Goal: Task Accomplishment & Management: Manage account settings

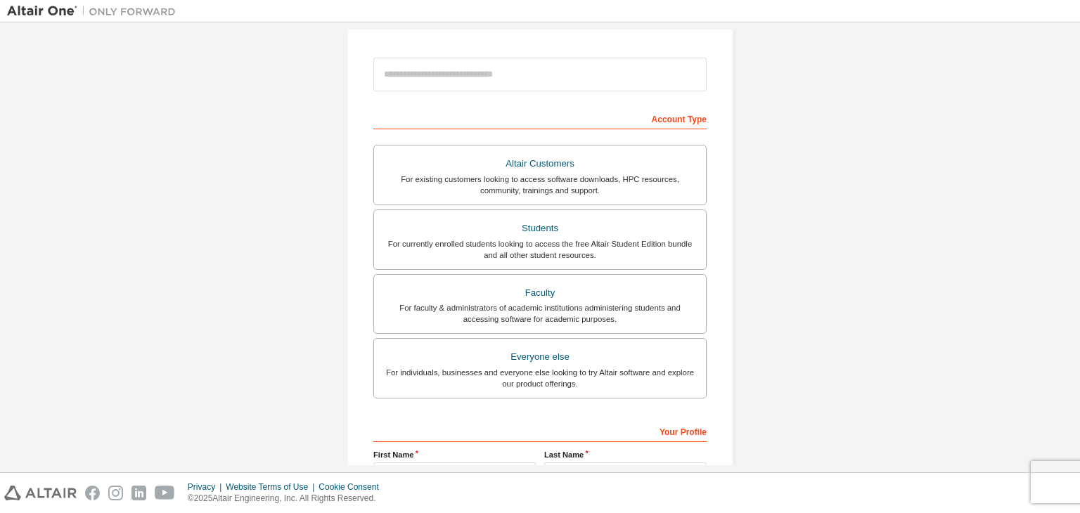
scroll to position [306, 0]
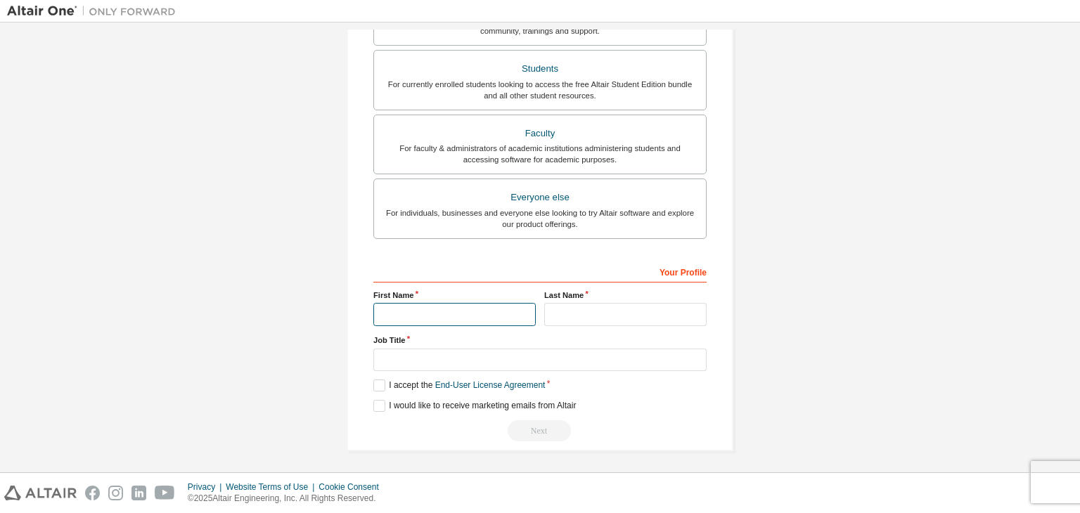
click at [443, 307] on input "text" at bounding box center [454, 314] width 162 height 23
type input "********"
click at [568, 308] on input "text" at bounding box center [625, 314] width 162 height 23
type input "*"
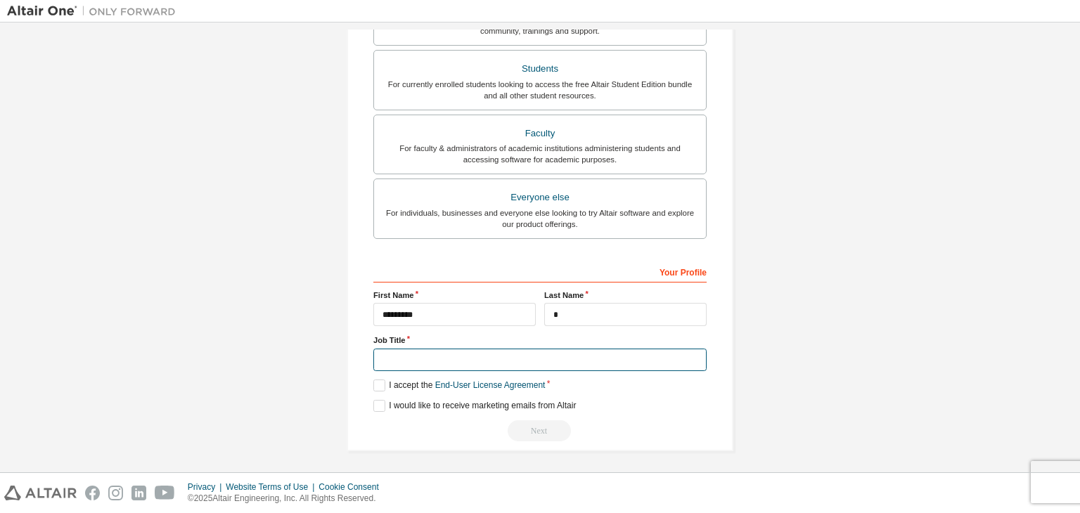
click at [539, 358] on input "text" at bounding box center [539, 360] width 333 height 23
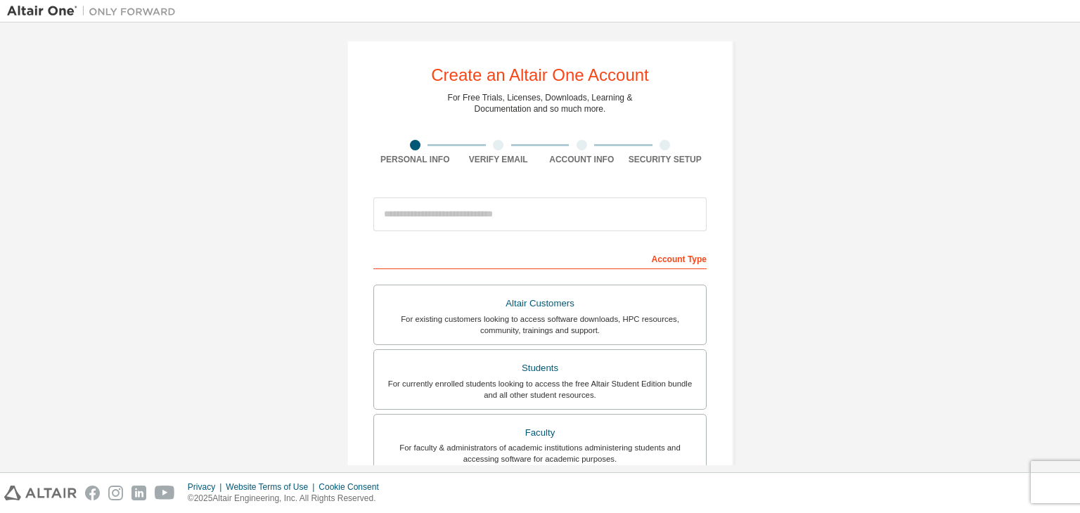
scroll to position [0, 0]
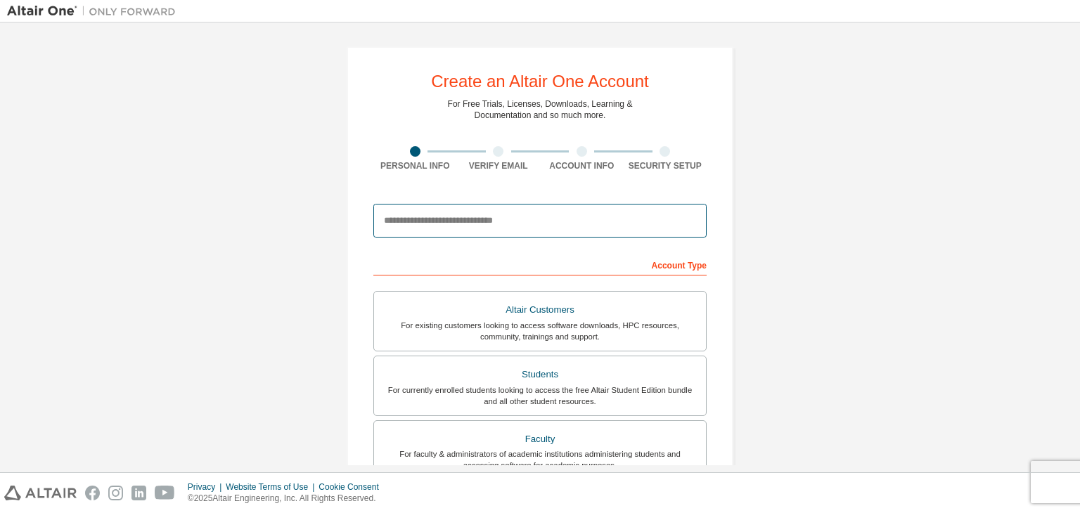
click at [489, 219] on input "email" at bounding box center [539, 221] width 333 height 34
drag, startPoint x: 513, startPoint y: 219, endPoint x: 380, endPoint y: 220, distance: 132.9
click at [380, 220] on input "email" at bounding box center [539, 221] width 333 height 34
drag, startPoint x: 380, startPoint y: 220, endPoint x: 496, endPoint y: 229, distance: 117.0
click at [496, 229] on input "email" at bounding box center [539, 221] width 333 height 34
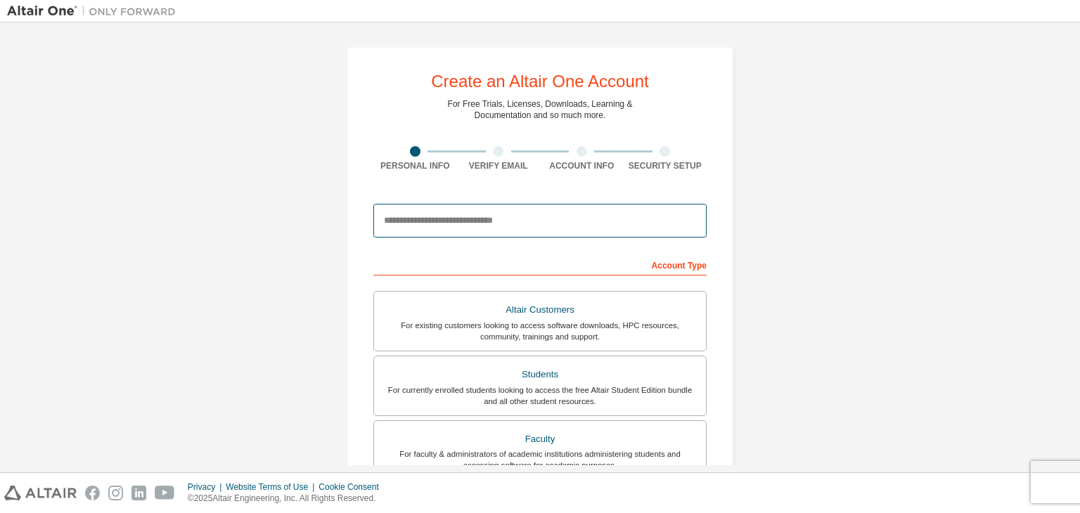
click at [482, 217] on input "email" at bounding box center [539, 221] width 333 height 34
click at [447, 230] on input "email" at bounding box center [539, 221] width 333 height 34
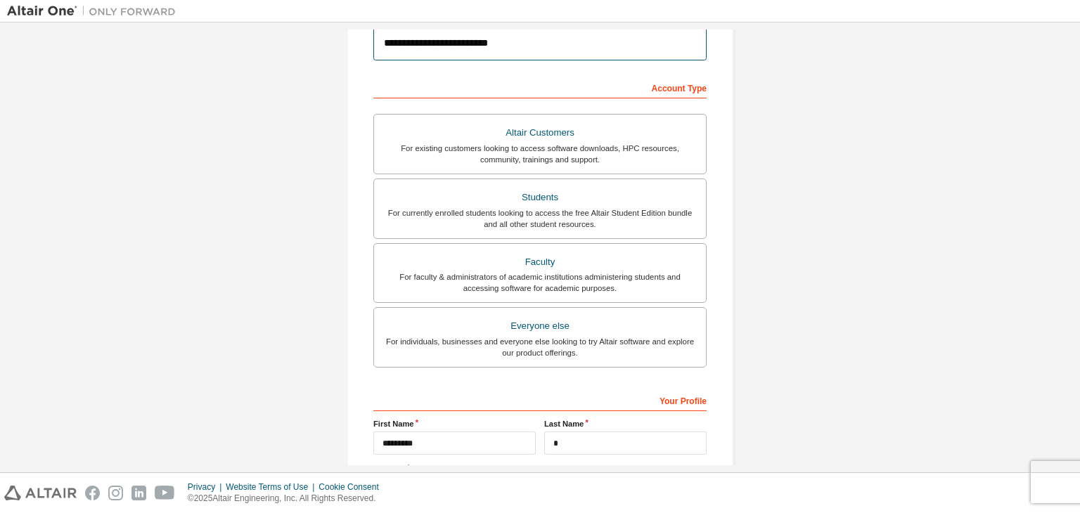
scroll to position [177, 0]
type input "**********"
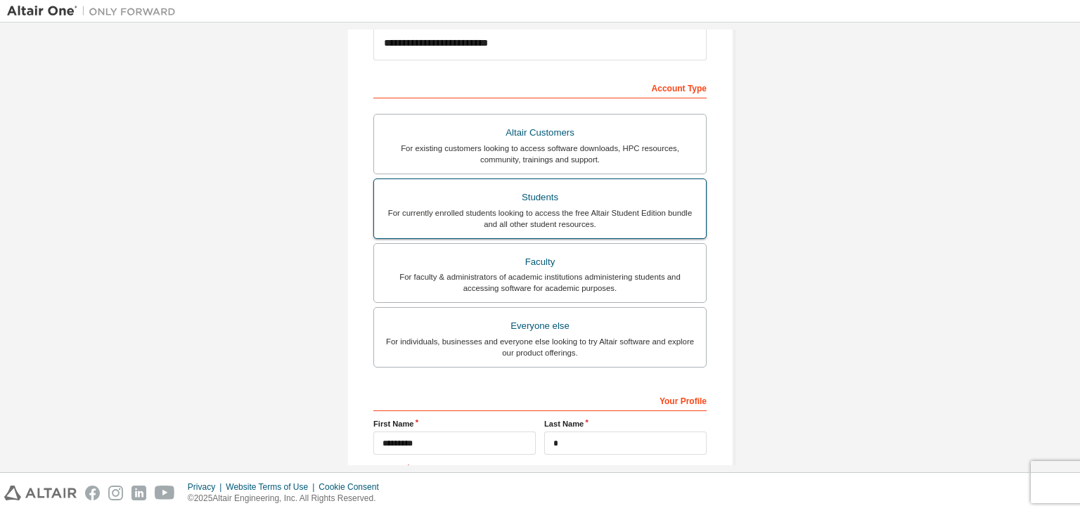
click at [458, 210] on div "For currently enrolled students looking to access the free Altair Student Editi…" at bounding box center [540, 218] width 315 height 23
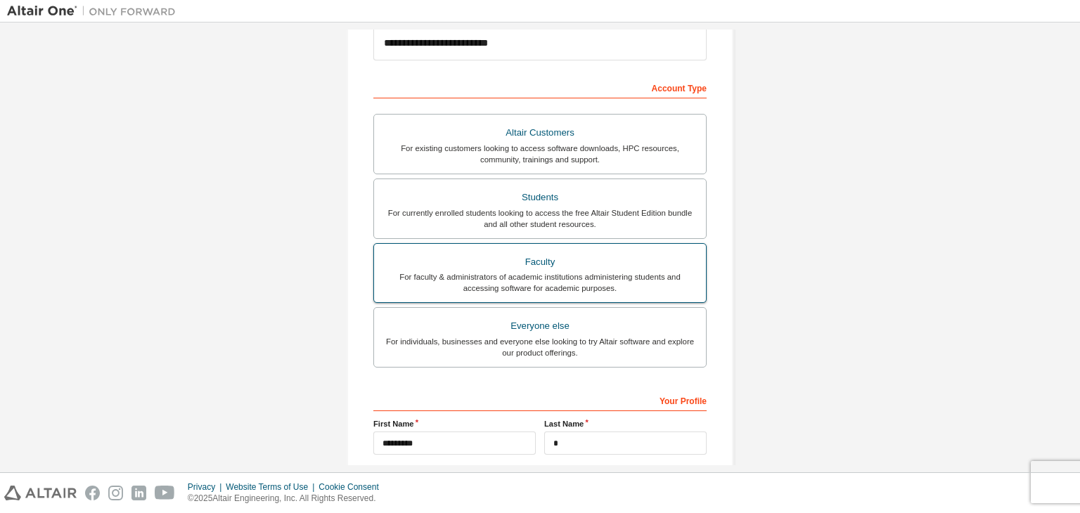
scroll to position [306, 0]
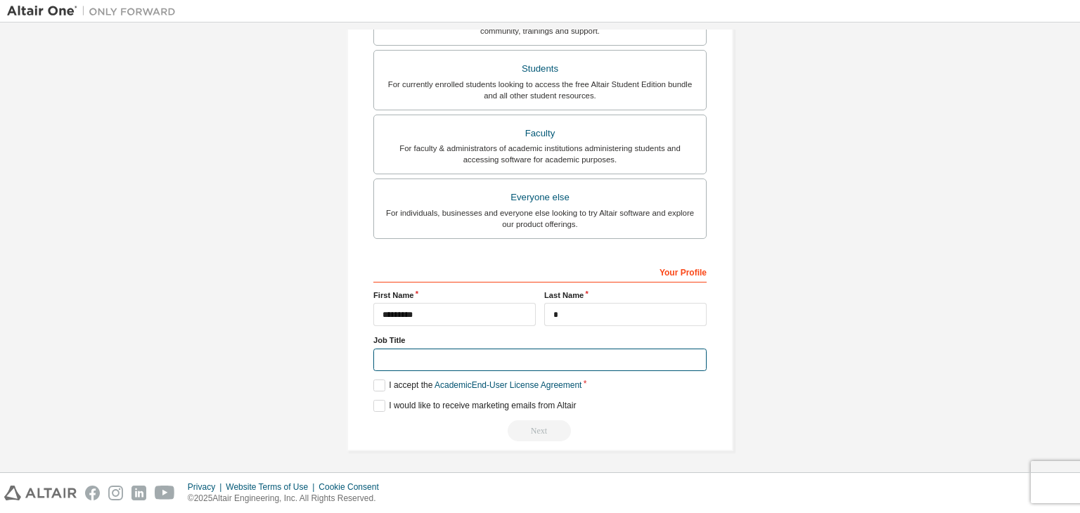
click at [454, 359] on input "text" at bounding box center [539, 360] width 333 height 23
click at [377, 382] on label "I accept the Academic End-User License Agreement" at bounding box center [477, 386] width 208 height 12
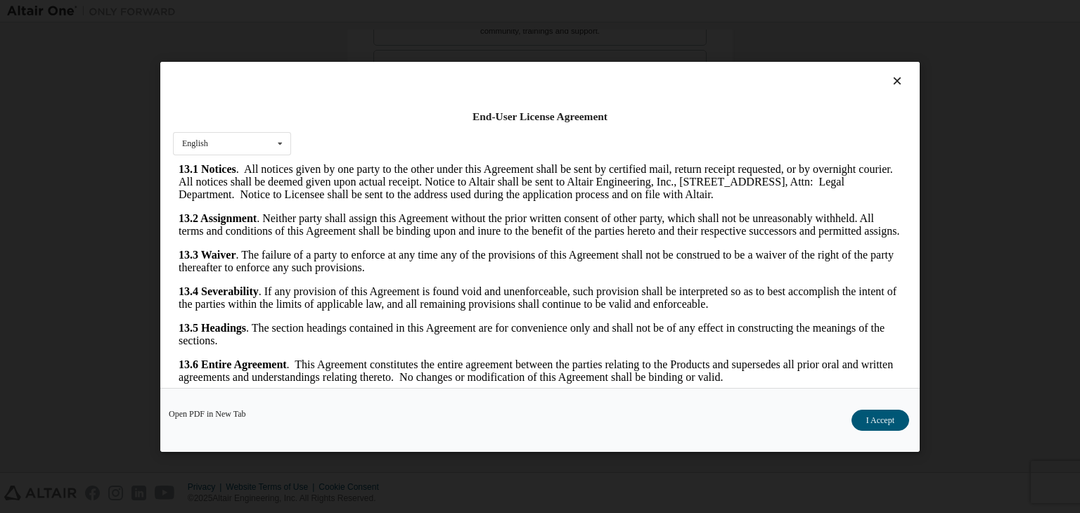
scroll to position [23, 0]
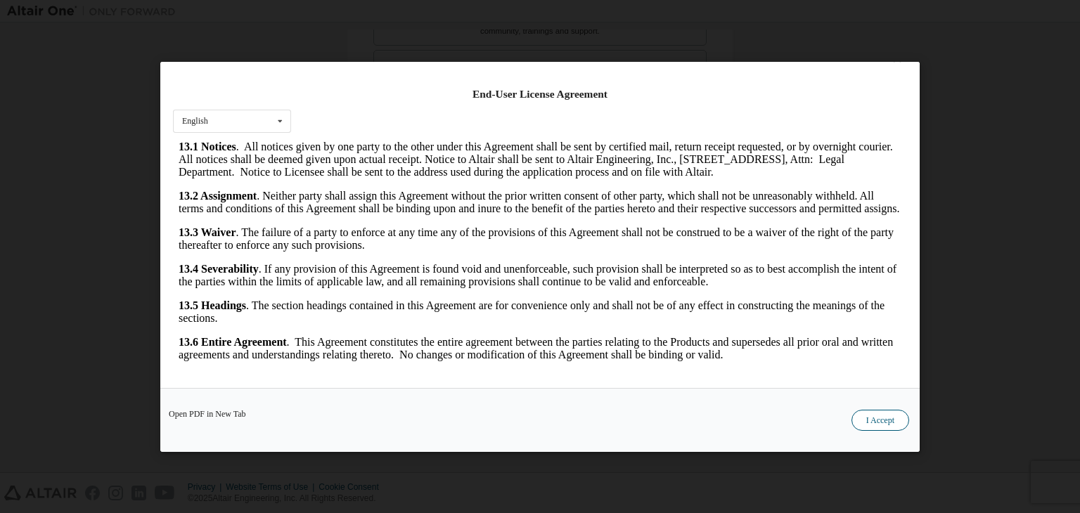
click at [892, 421] on button "I Accept" at bounding box center [881, 420] width 58 height 21
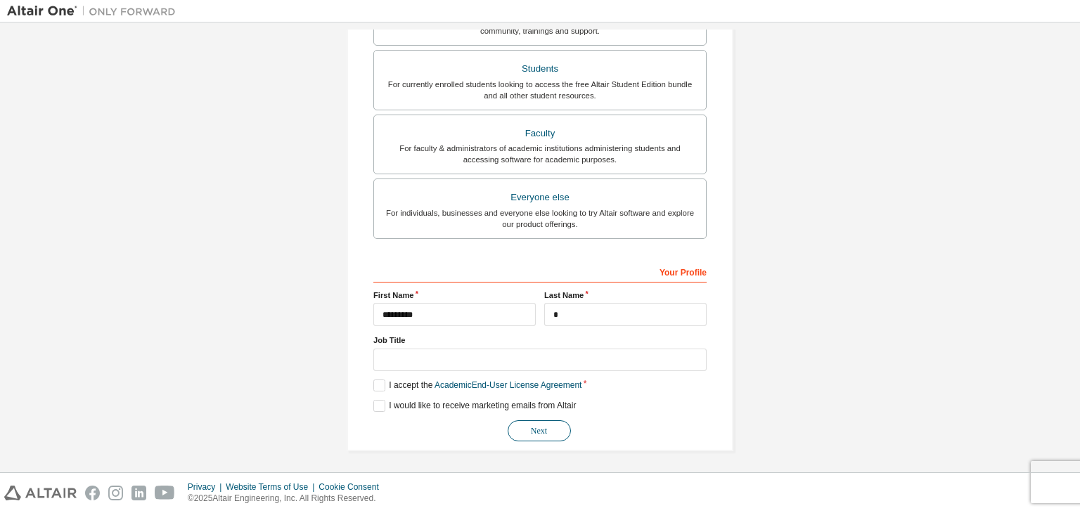
click at [552, 425] on button "Next" at bounding box center [539, 430] width 63 height 21
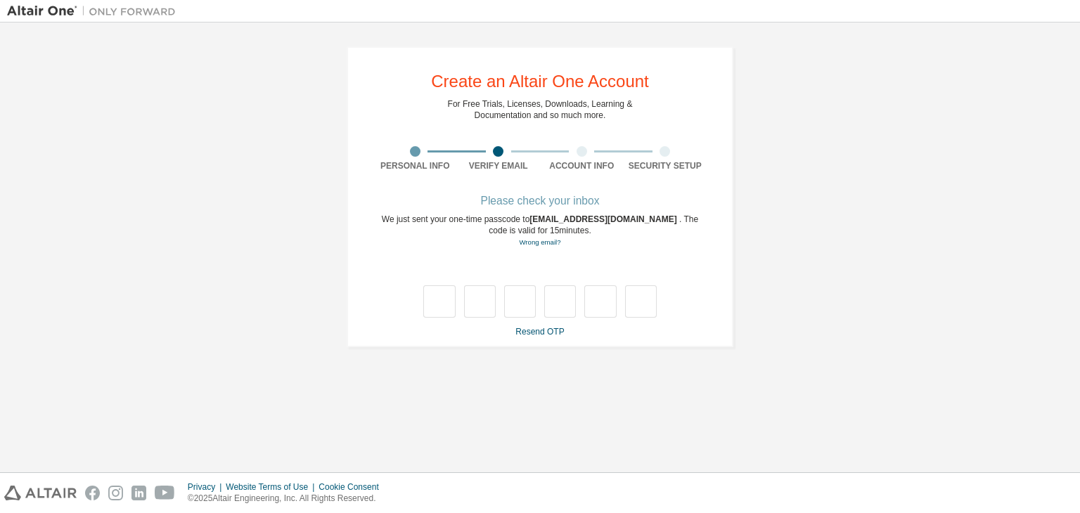
scroll to position [0, 0]
click at [436, 302] on input "text" at bounding box center [439, 301] width 32 height 32
type input "*"
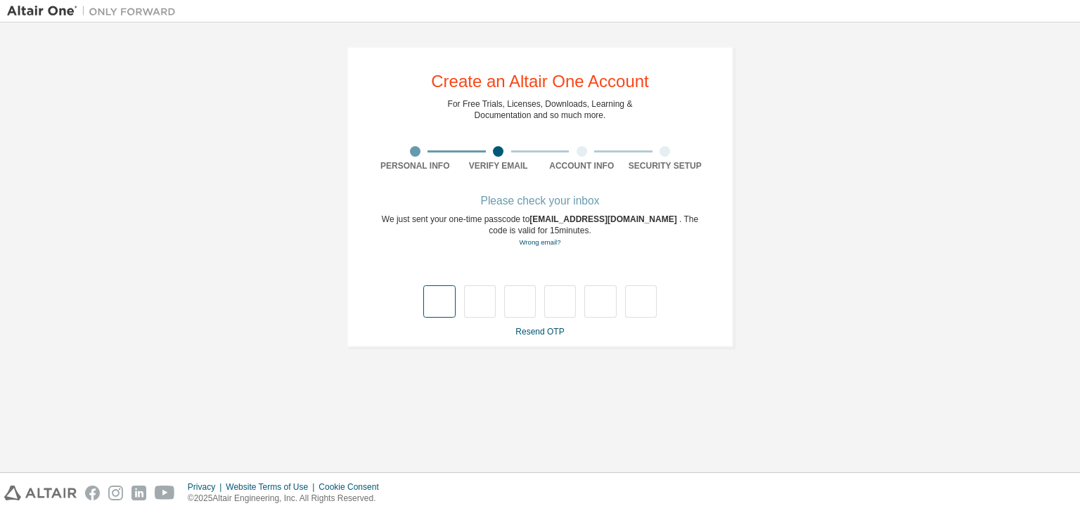
type input "*"
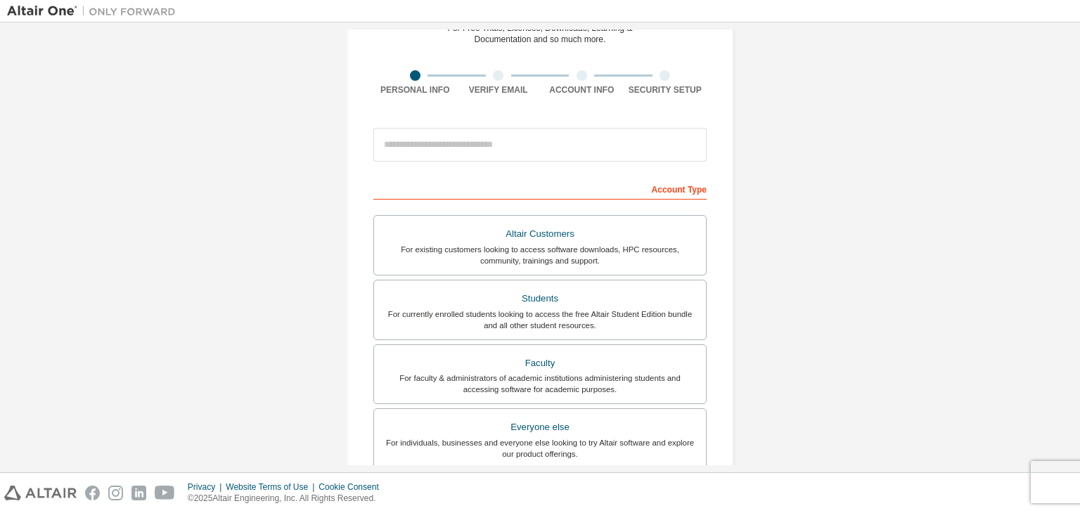
scroll to position [79, 0]
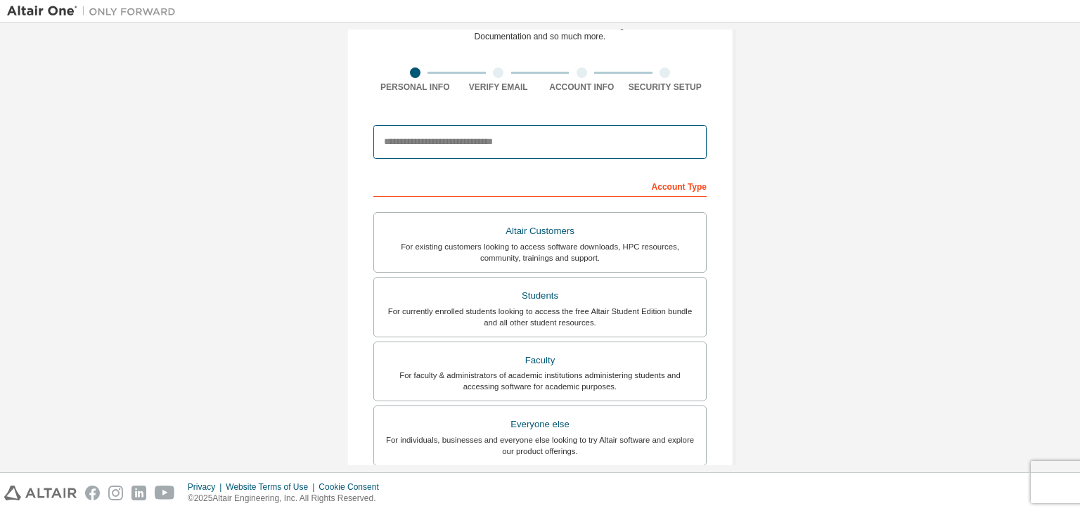
click at [464, 142] on input "email" at bounding box center [539, 142] width 333 height 34
type input "**********"
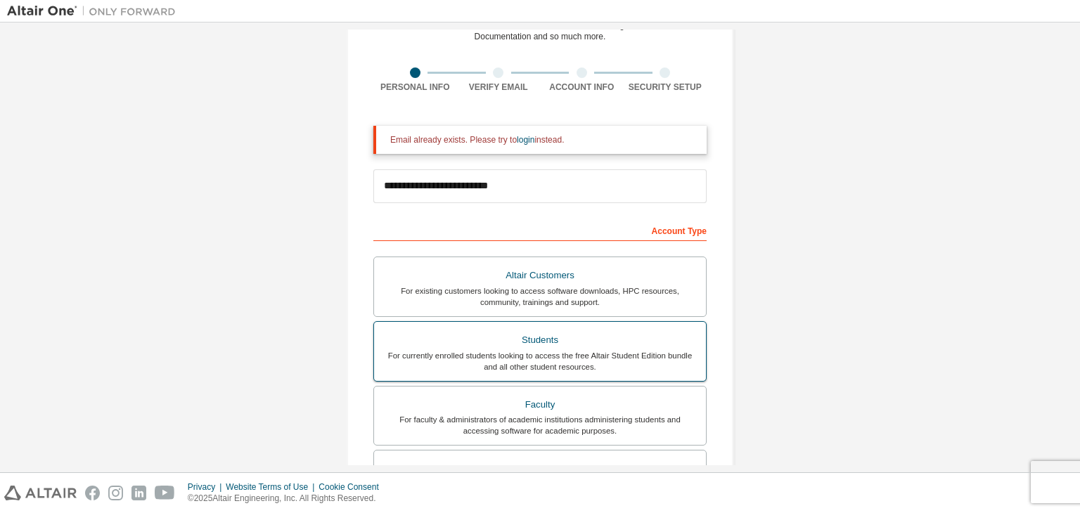
click at [481, 311] on div "Altair Customers For existing customers looking to access software downloads, H…" at bounding box center [539, 386] width 333 height 258
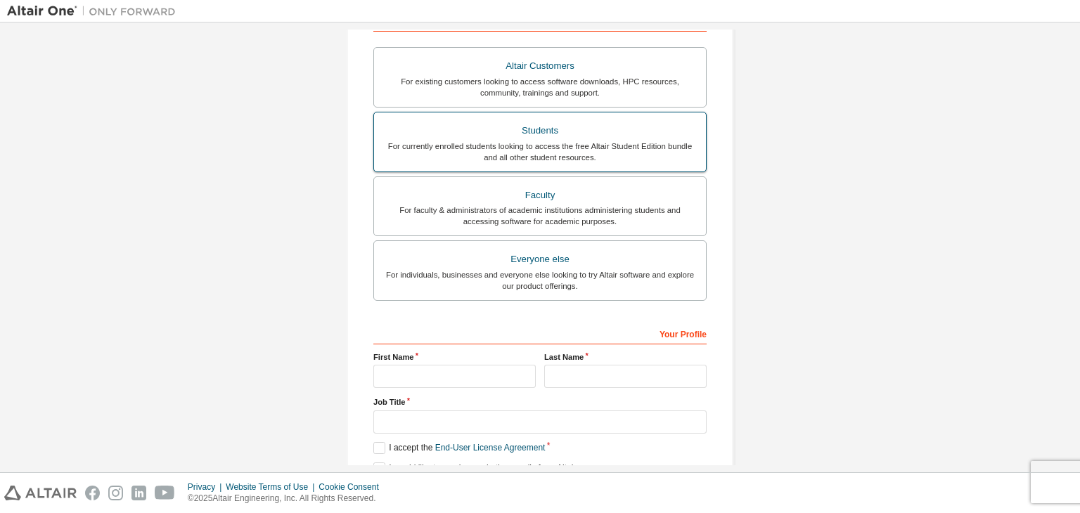
scroll to position [320, 0]
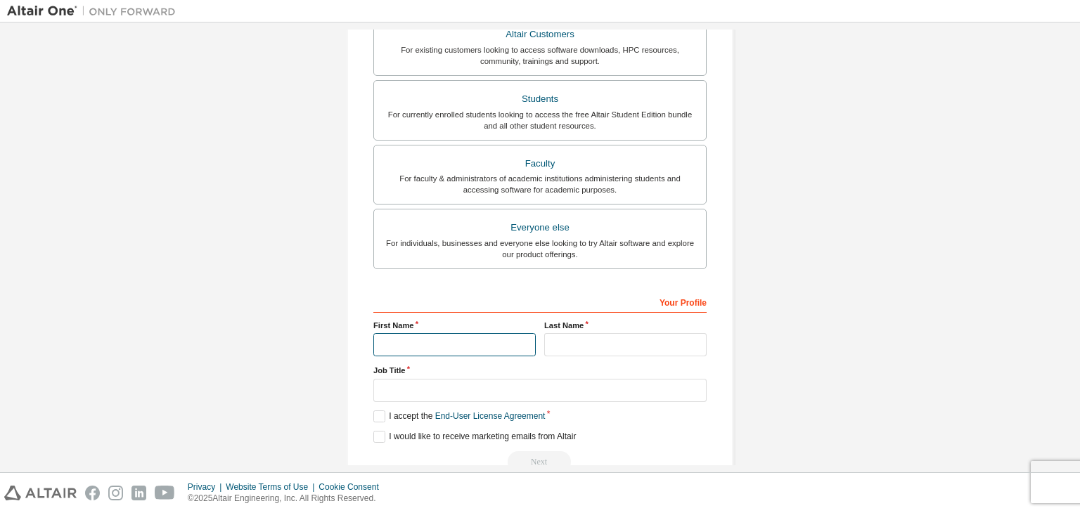
click at [450, 335] on input "text" at bounding box center [454, 344] width 162 height 23
type input "********"
click at [603, 342] on input "text" at bounding box center [625, 344] width 162 height 23
type input "*"
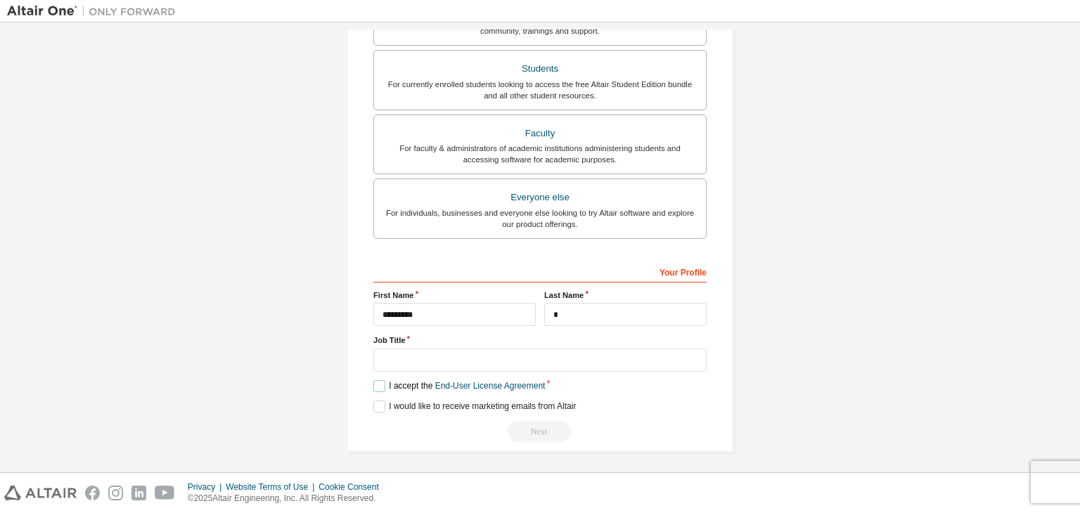
click at [378, 380] on label "I accept the End-User License Agreement" at bounding box center [459, 386] width 172 height 12
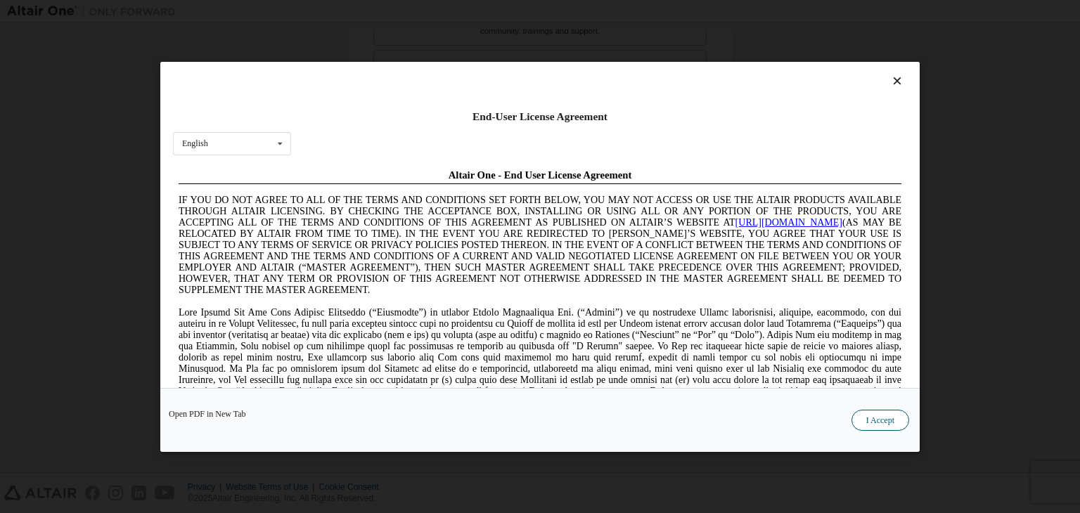
scroll to position [0, 0]
click at [872, 411] on button "I Accept" at bounding box center [881, 420] width 58 height 21
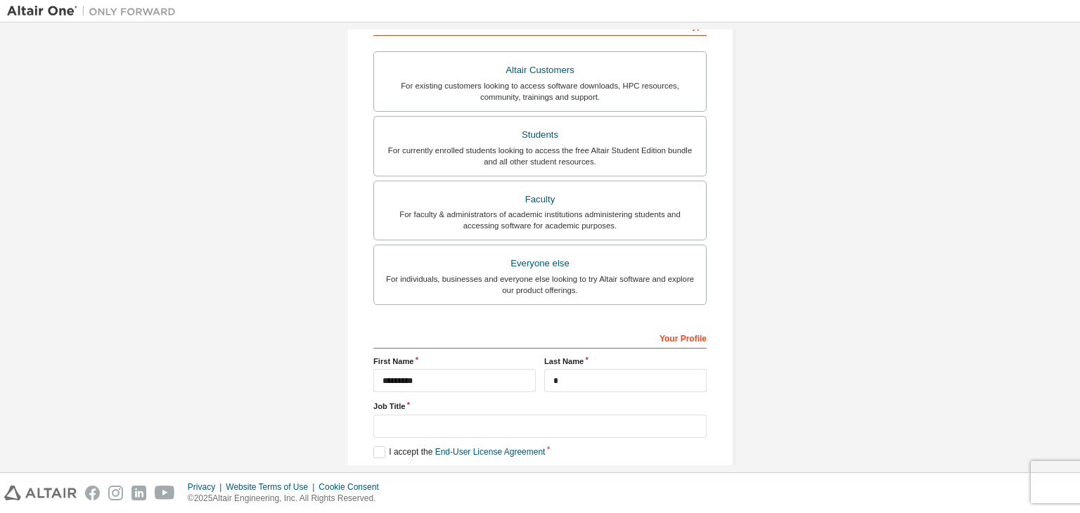
scroll to position [350, 0]
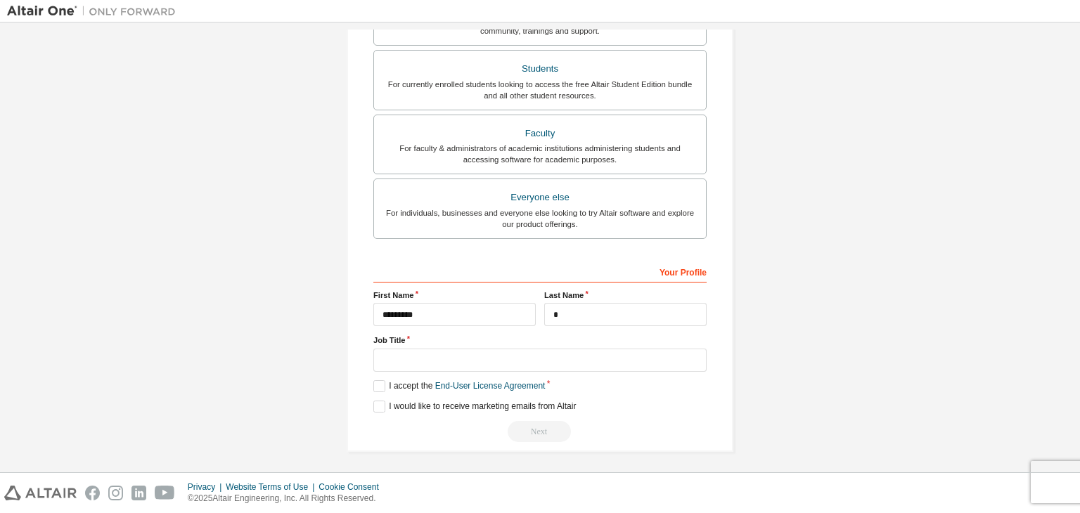
click at [525, 434] on div "Next" at bounding box center [539, 431] width 333 height 21
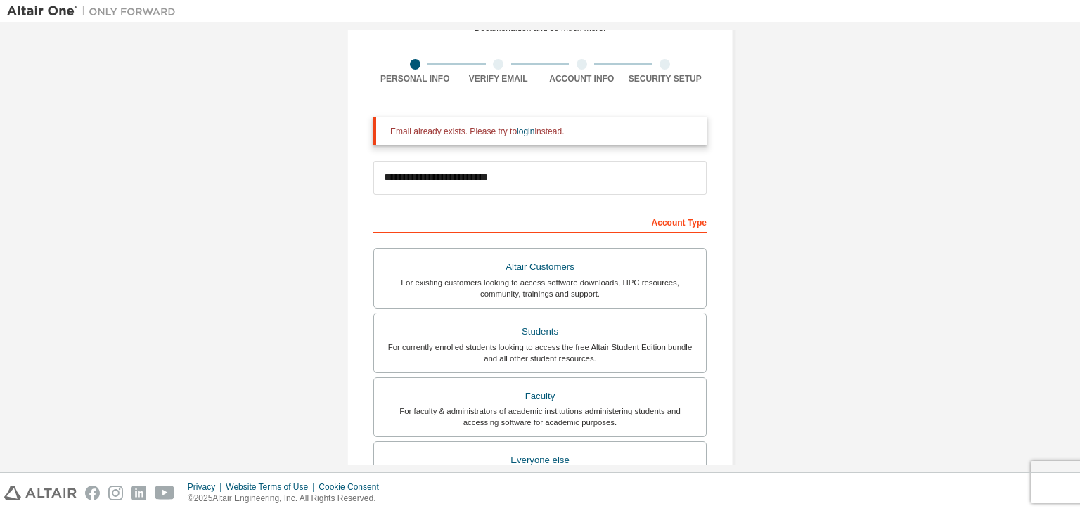
scroll to position [72, 0]
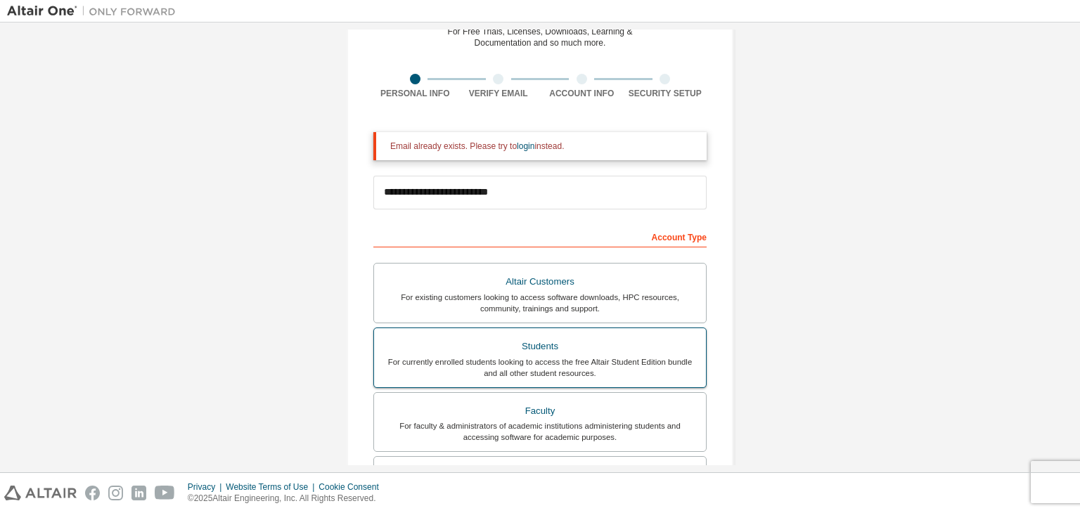
click at [529, 365] on div "For currently enrolled students looking to access the free Altair Student Editi…" at bounding box center [540, 367] width 315 height 23
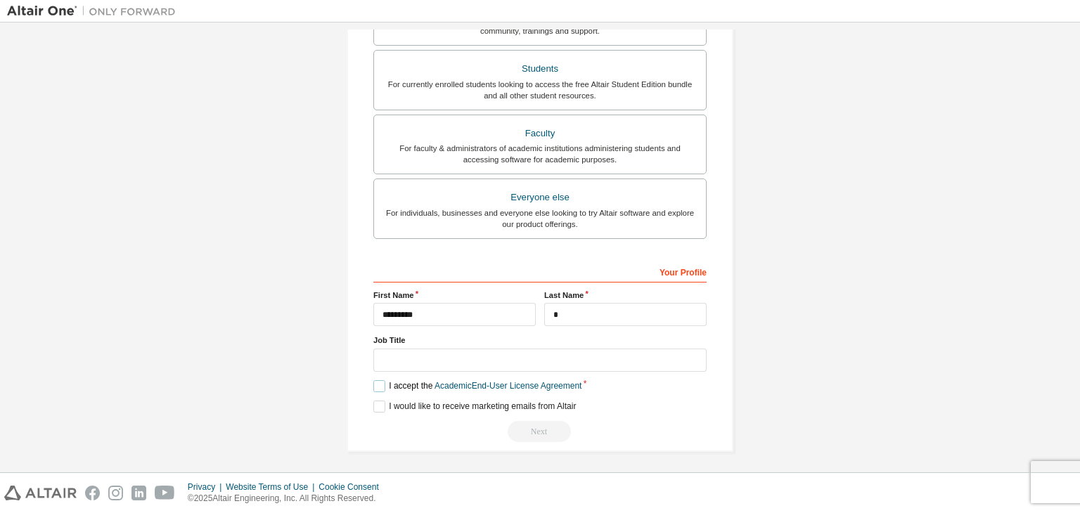
click at [375, 380] on label "I accept the Academic End-User License Agreement" at bounding box center [477, 386] width 208 height 12
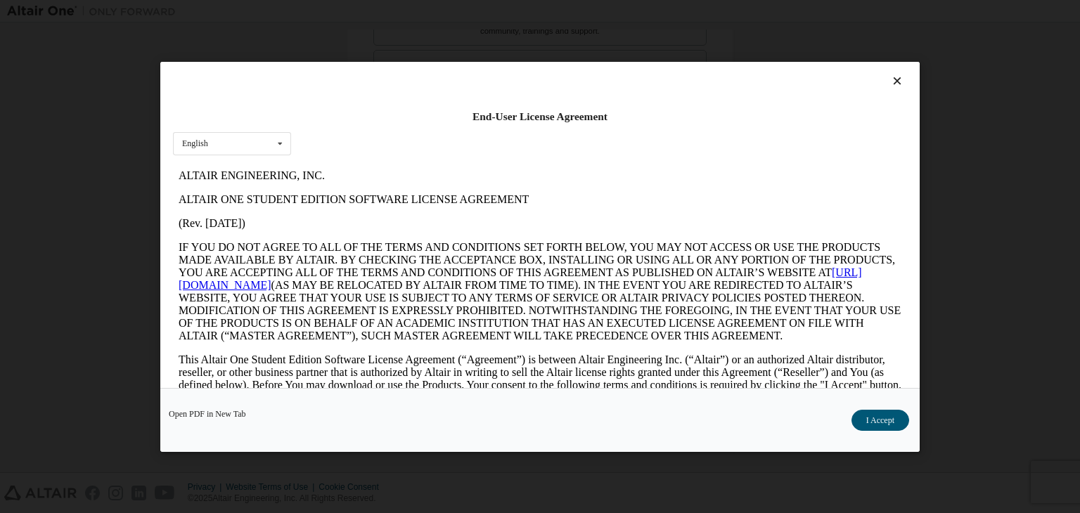
scroll to position [0, 0]
click at [876, 420] on button "I Accept" at bounding box center [881, 420] width 58 height 21
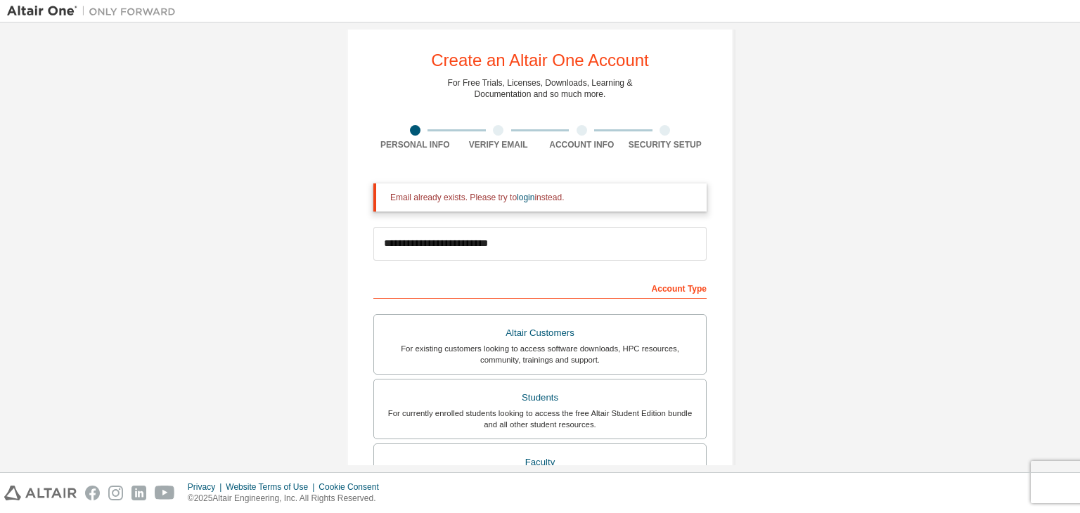
scroll to position [12, 0]
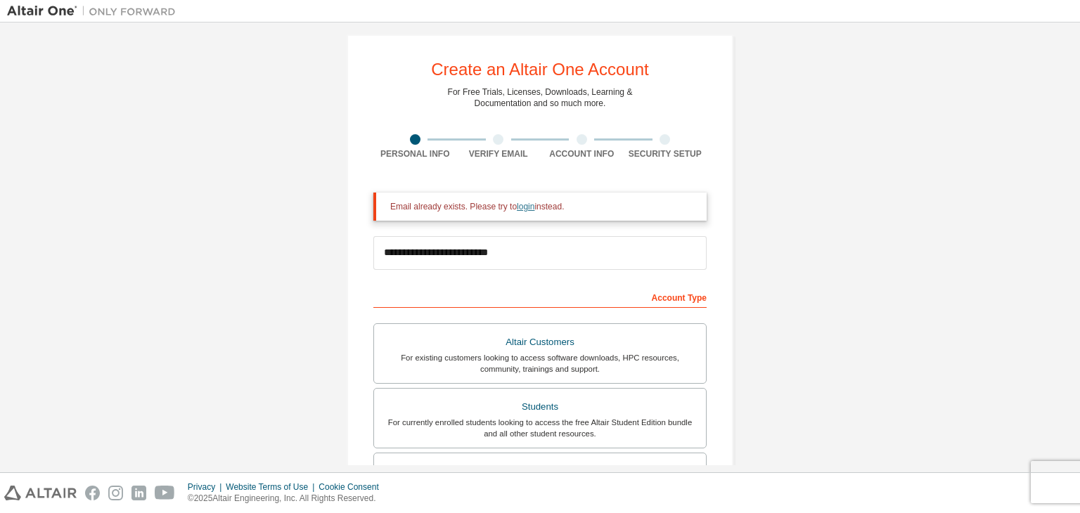
click at [518, 206] on link "login" at bounding box center [526, 207] width 18 height 10
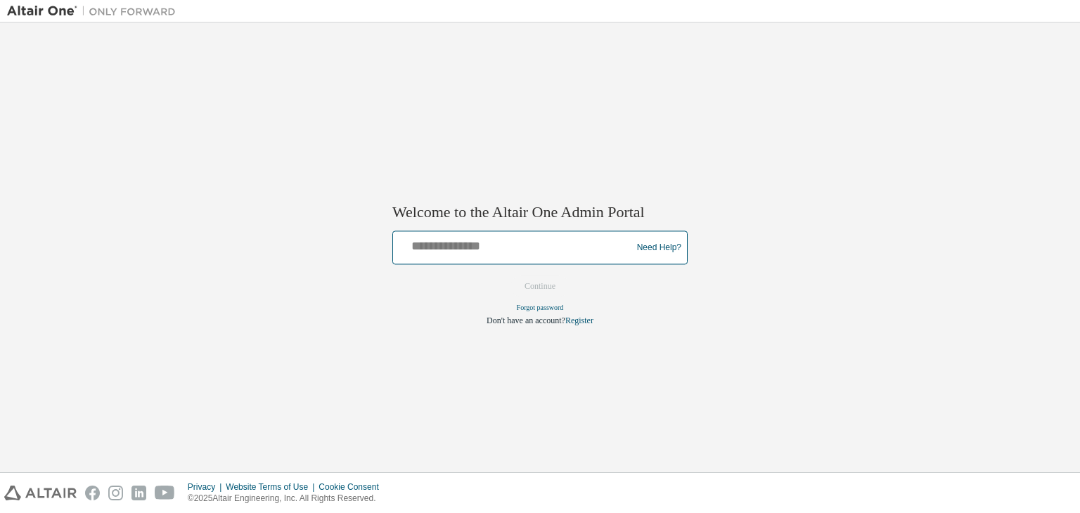
click at [513, 247] on input "text" at bounding box center [514, 245] width 231 height 20
type input "**********"
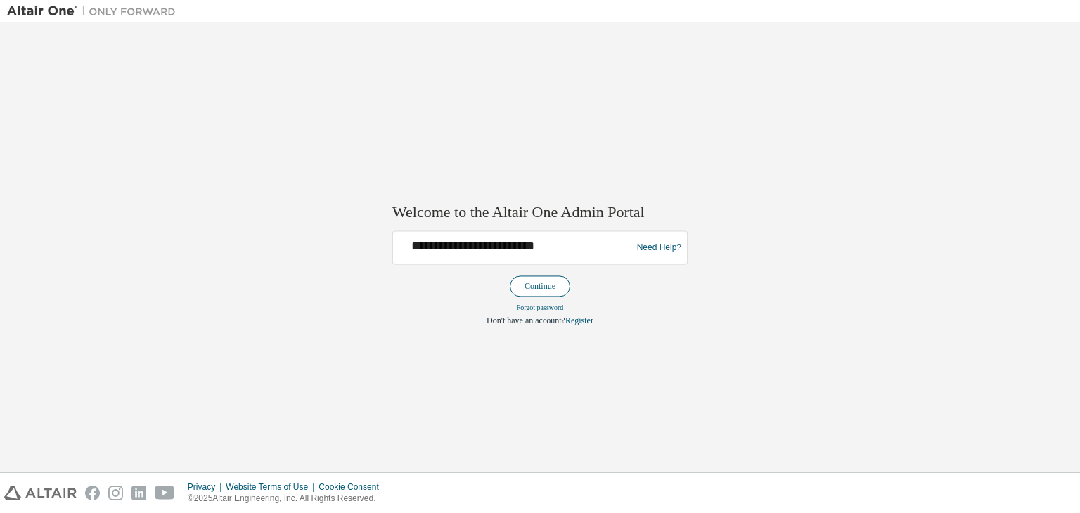
click at [529, 282] on button "Continue" at bounding box center [540, 286] width 60 height 21
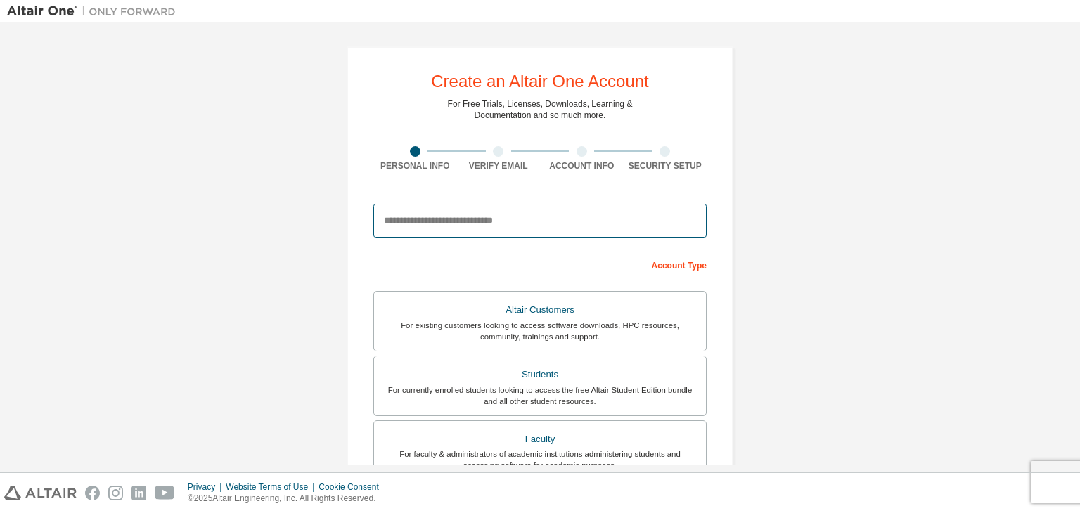
click at [548, 218] on input "email" at bounding box center [539, 221] width 333 height 34
type input "**********"
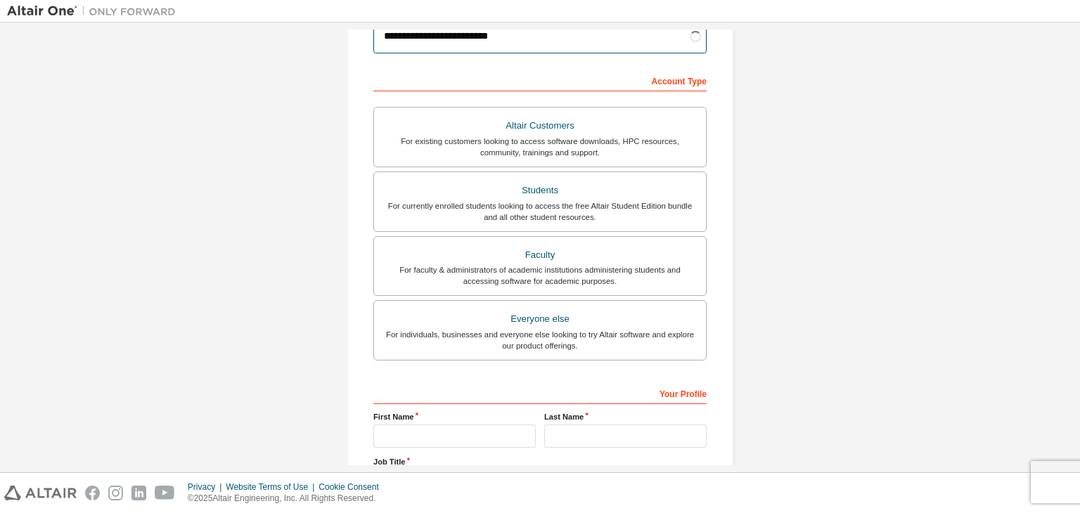
scroll to position [188, 0]
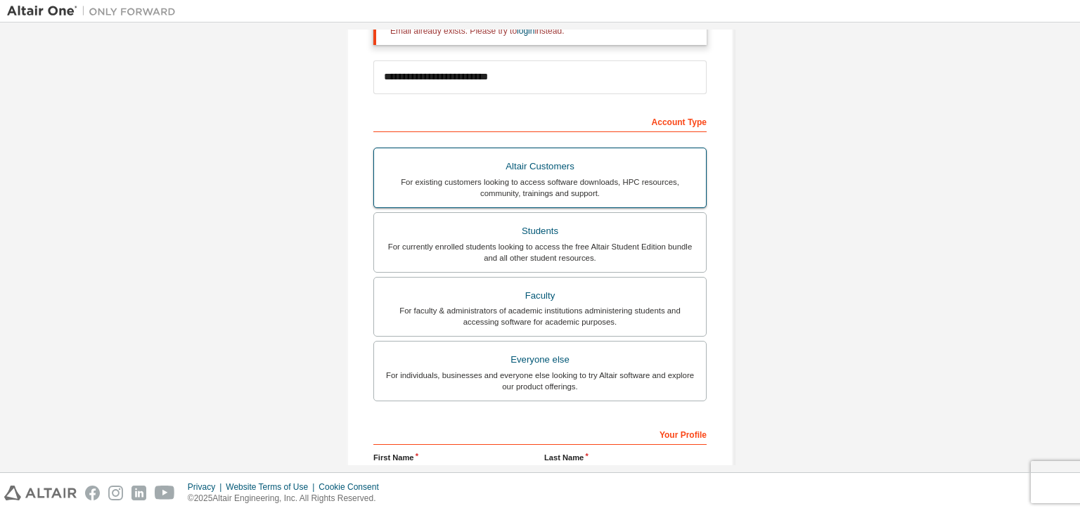
click at [544, 184] on div "For existing customers looking to access software downloads, HPC resources, com…" at bounding box center [540, 187] width 315 height 23
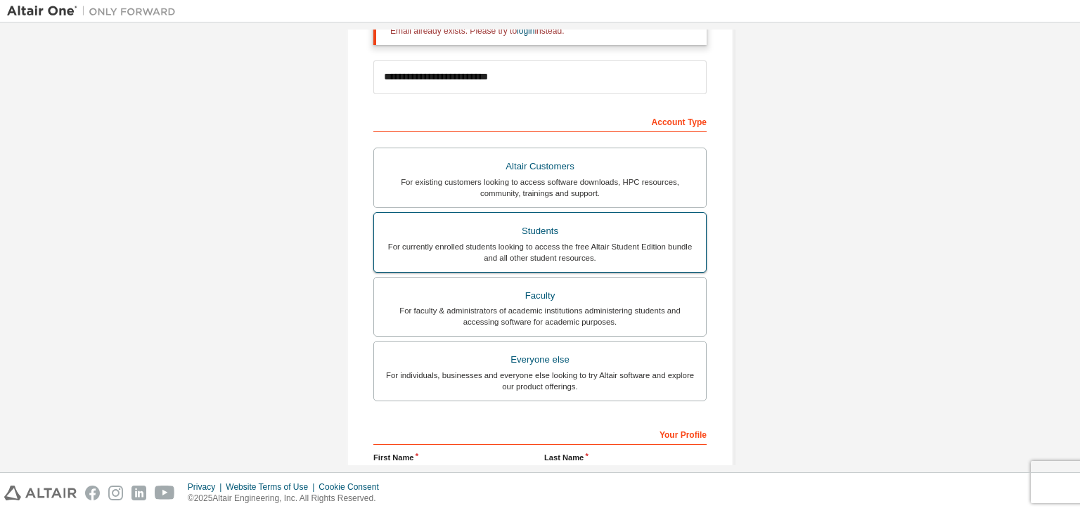
click at [537, 234] on div "Students" at bounding box center [540, 231] width 315 height 20
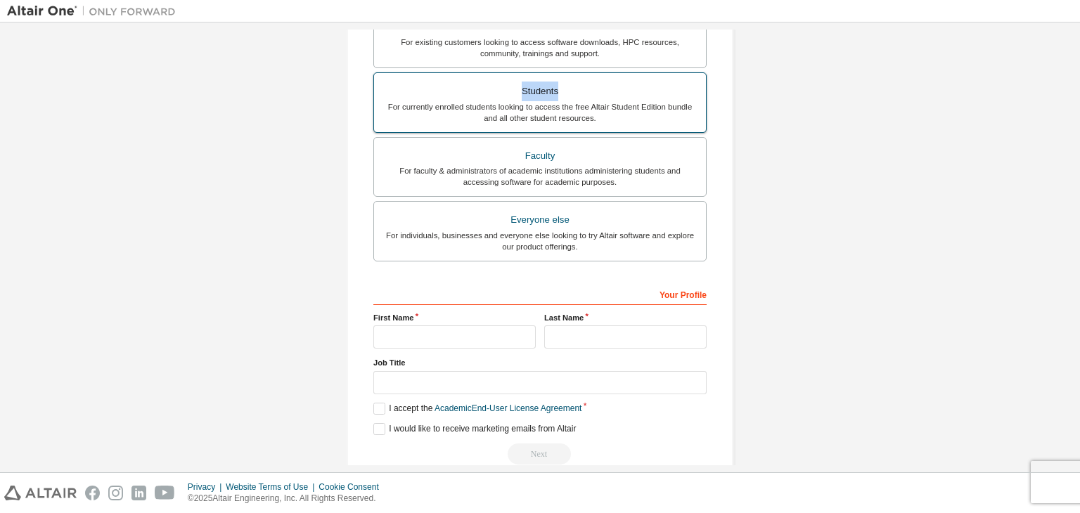
scroll to position [350, 0]
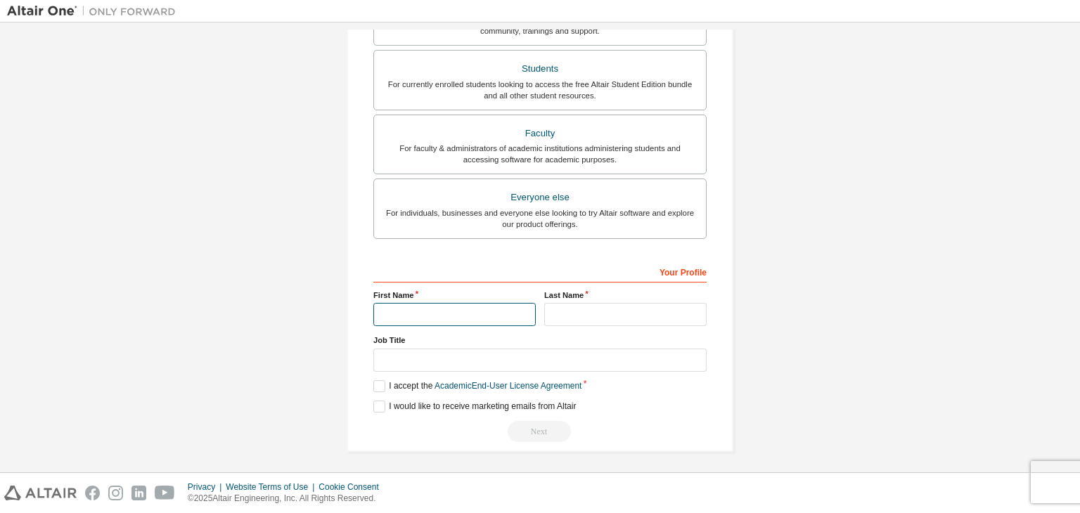
click at [470, 310] on input "text" at bounding box center [454, 314] width 162 height 23
type input "********"
click at [584, 314] on input "text" at bounding box center [625, 314] width 162 height 23
type input "*"
click at [373, 385] on label "I accept the Academic End-User License Agreement" at bounding box center [477, 386] width 208 height 12
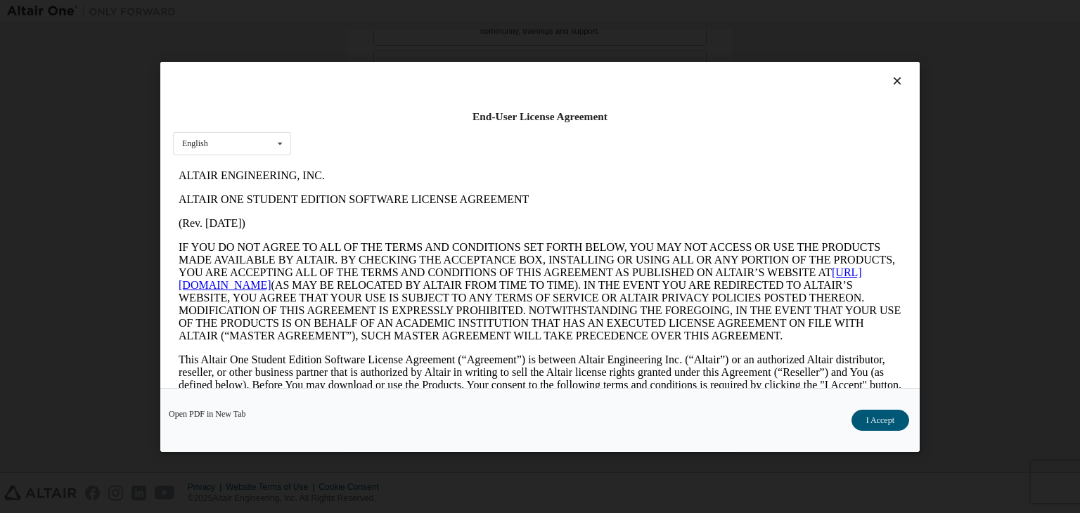
scroll to position [0, 0]
click at [869, 415] on button "I Accept" at bounding box center [881, 420] width 58 height 21
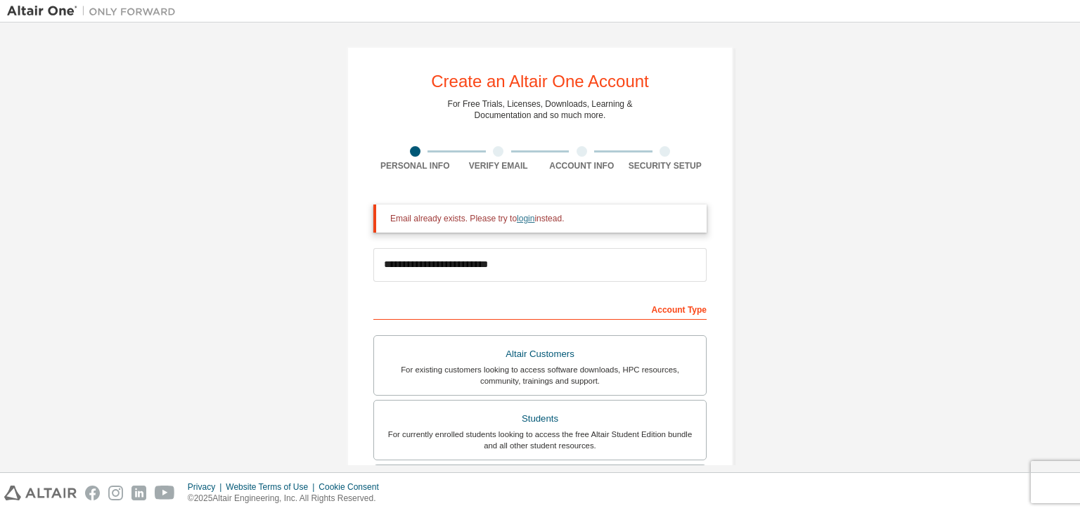
click at [520, 220] on link "login" at bounding box center [526, 219] width 18 height 10
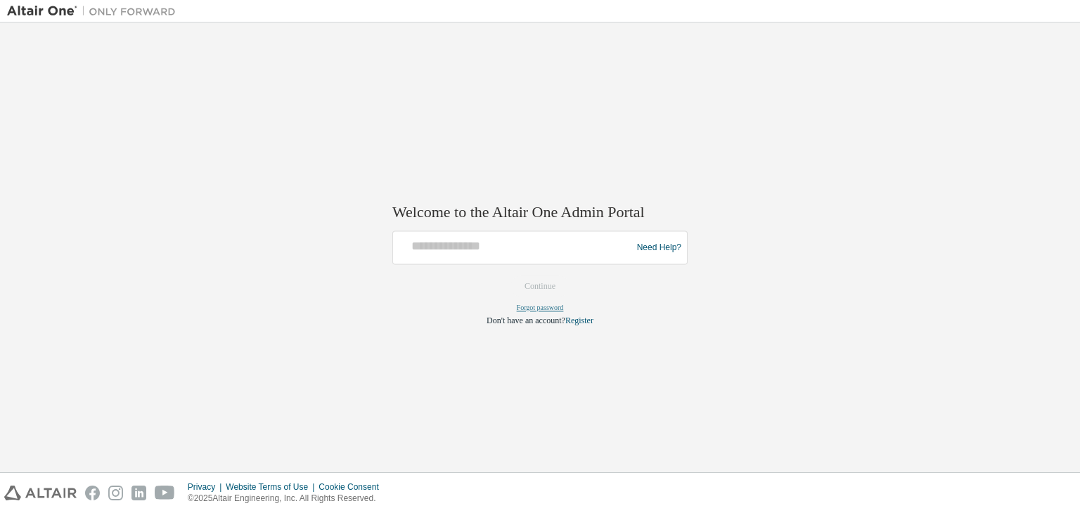
click at [534, 307] on link "Forgot password" at bounding box center [540, 308] width 47 height 8
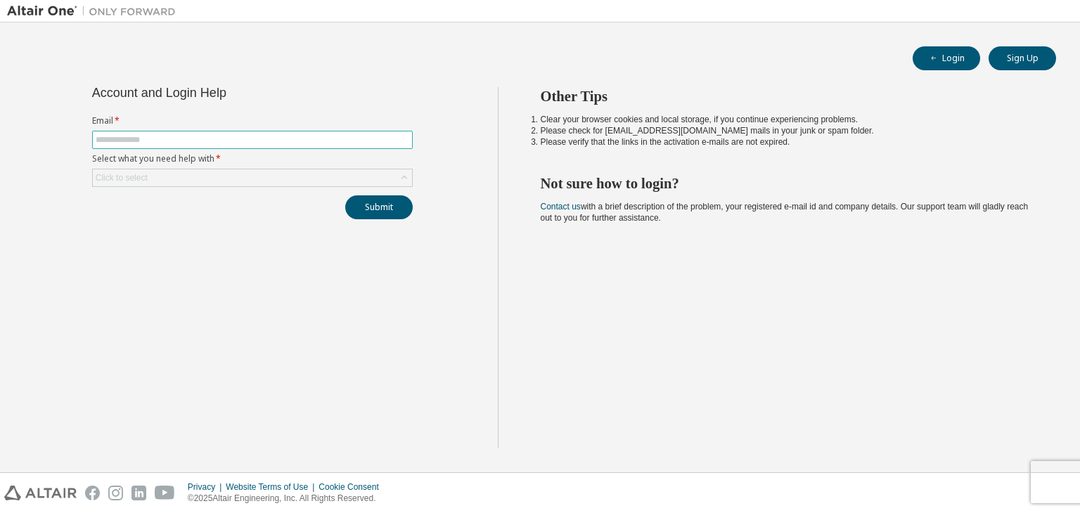
click at [298, 141] on input "text" at bounding box center [253, 139] width 314 height 11
type input "**********"
click at [239, 171] on div "Click to select" at bounding box center [252, 177] width 319 height 17
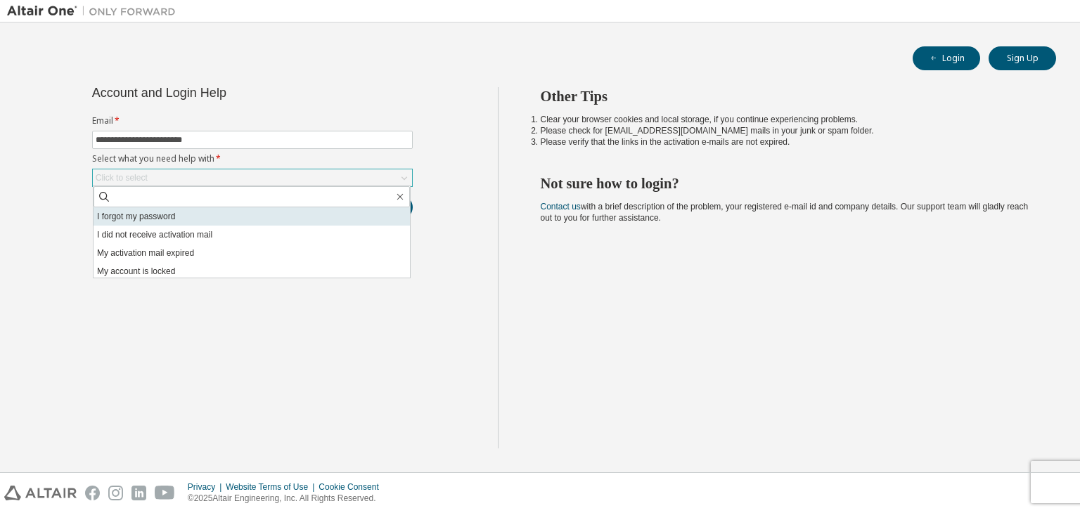
click at [233, 221] on li "I forgot my password" at bounding box center [252, 216] width 316 height 18
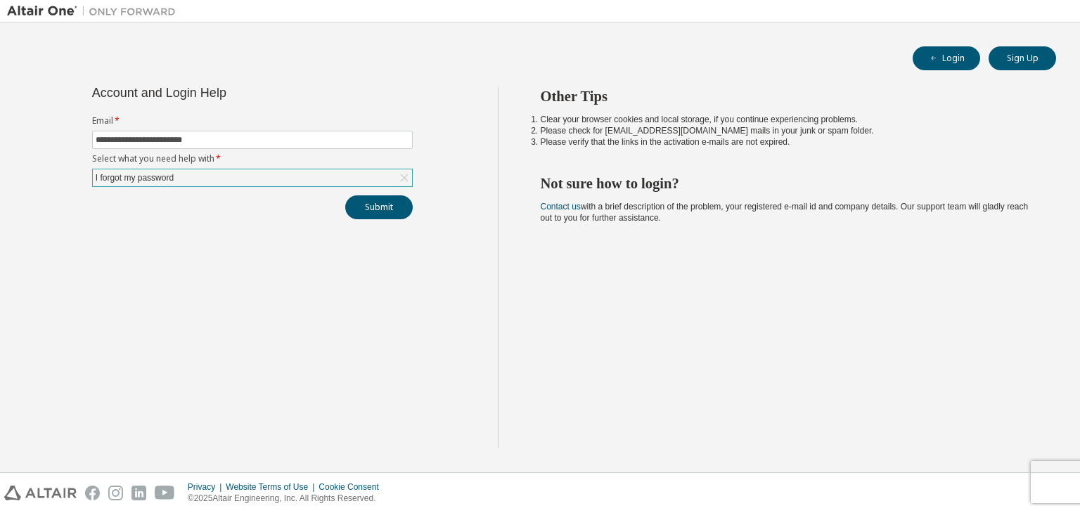
click at [278, 175] on div "I forgot my password" at bounding box center [252, 177] width 319 height 17
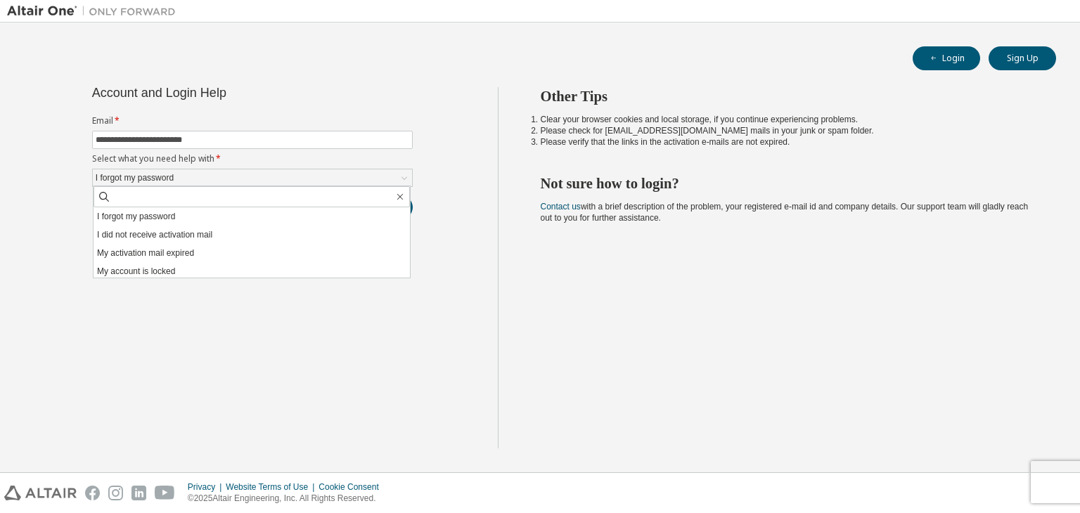
click at [214, 328] on div "**********" at bounding box center [252, 267] width 491 height 361
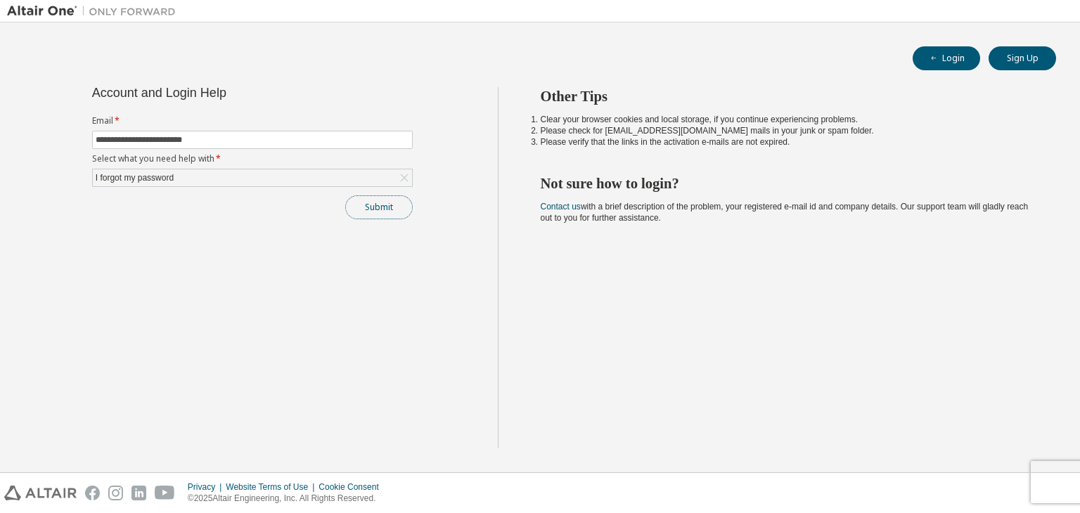
click at [366, 212] on button "Submit" at bounding box center [379, 207] width 68 height 24
